Goal: Find specific page/section: Find specific page/section

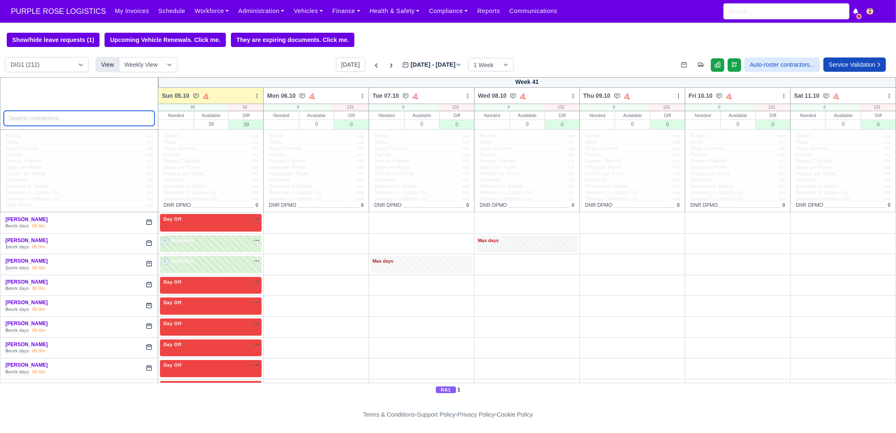
click at [68, 119] on input "search" at bounding box center [79, 118] width 151 height 15
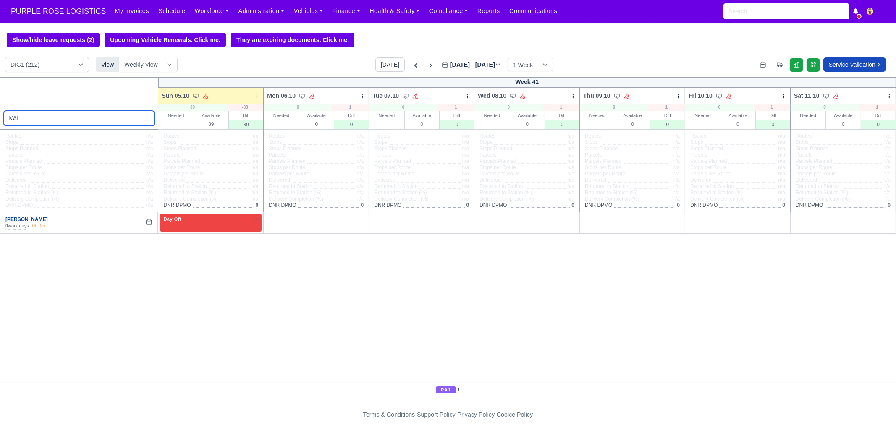
type input "KAI"
click at [23, 220] on link "[PERSON_NAME]" at bounding box center [26, 220] width 42 height 6
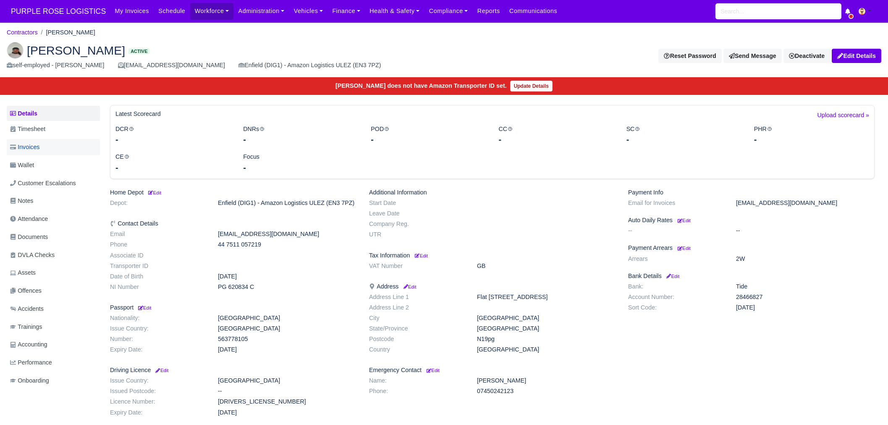
click at [48, 141] on link "Invoices" at bounding box center [53, 147] width 93 height 16
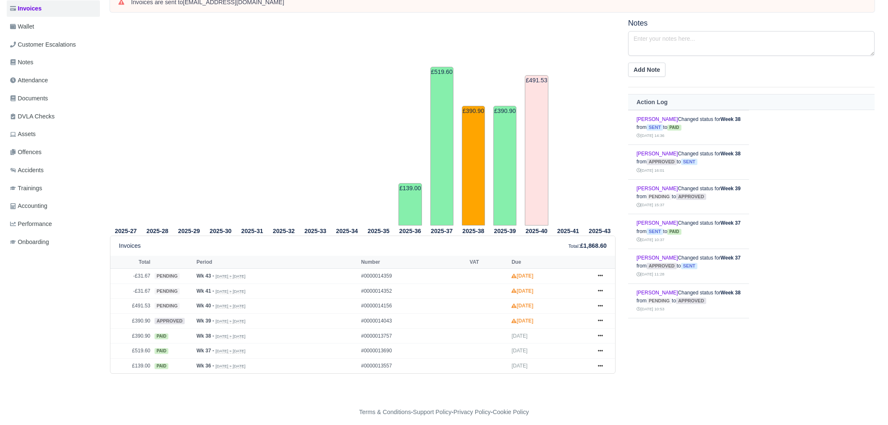
scroll to position [142, 0]
